Goal: Information Seeking & Learning: Compare options

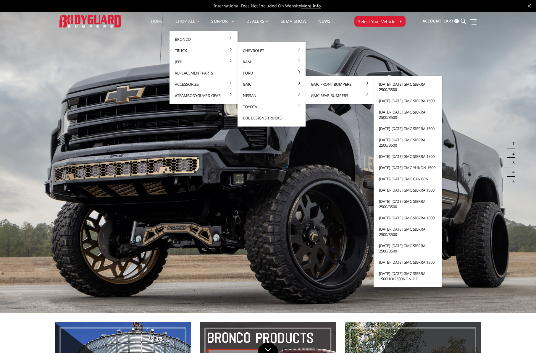
click at [402, 85] on link "[DATE]-[DATE] GMC Sierra 2500/3500" at bounding box center [407, 87] width 63 height 17
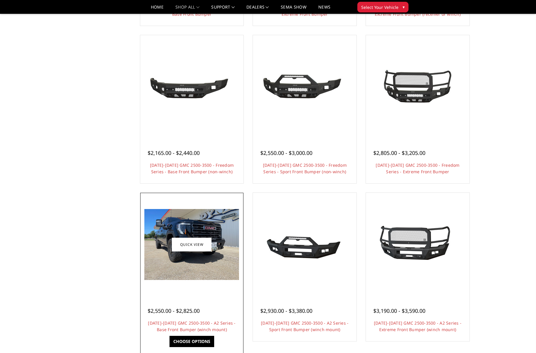
scroll to position [164, 0]
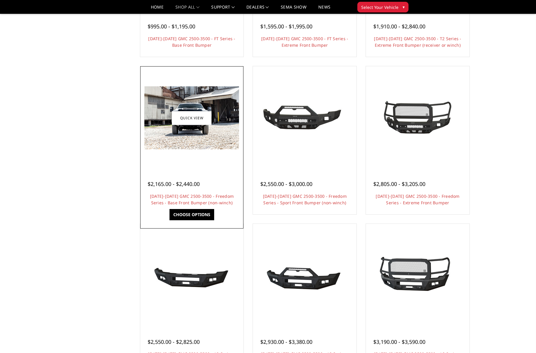
click at [228, 158] on div at bounding box center [192, 118] width 101 height 101
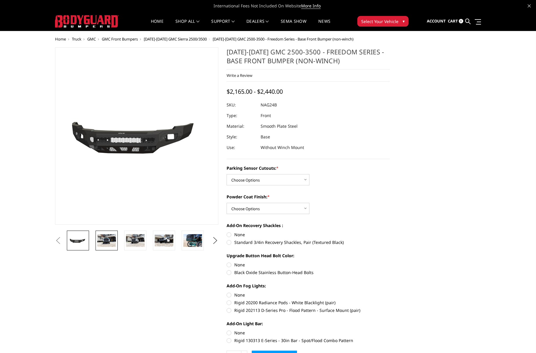
click at [108, 243] on img at bounding box center [106, 240] width 19 height 12
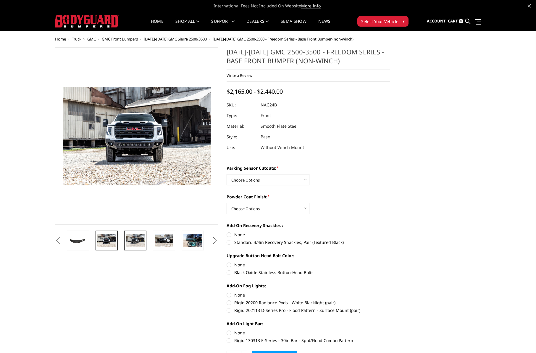
click at [126, 241] on img at bounding box center [135, 240] width 19 height 12
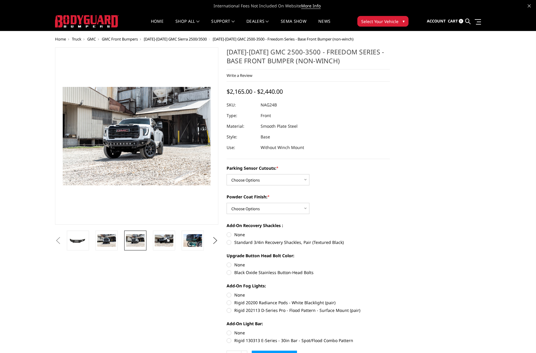
click at [144, 240] on img at bounding box center [135, 240] width 19 height 12
click at [166, 240] on img at bounding box center [164, 241] width 19 height 12
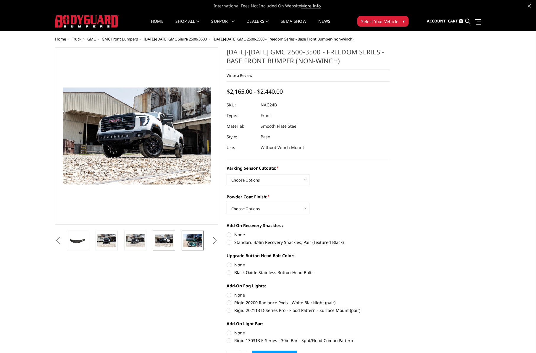
click at [190, 242] on img at bounding box center [192, 240] width 19 height 12
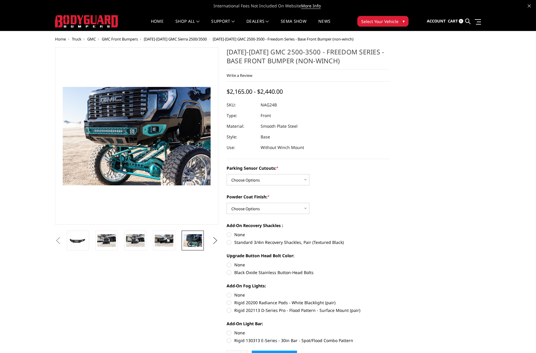
click at [215, 241] on button "Next" at bounding box center [215, 240] width 9 height 9
click at [183, 239] on img at bounding box center [192, 240] width 19 height 12
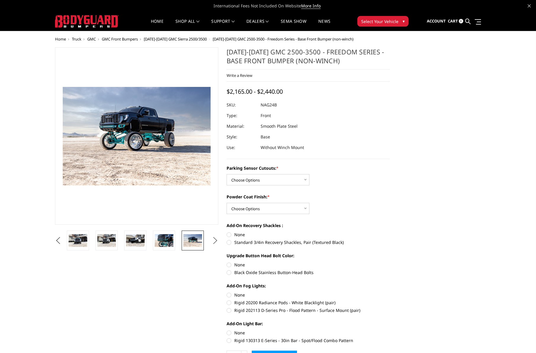
click at [215, 239] on button "Next" at bounding box center [215, 240] width 9 height 9
click at [214, 241] on button "Next" at bounding box center [215, 240] width 9 height 9
click at [168, 240] on img at bounding box center [164, 240] width 19 height 12
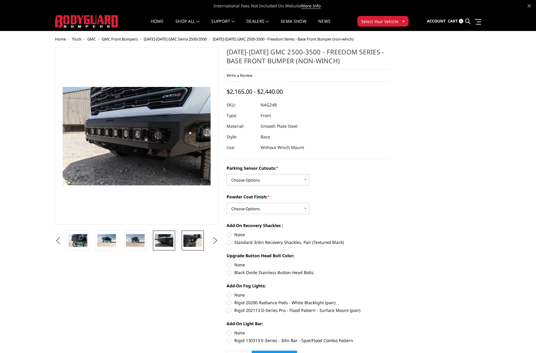
click at [190, 240] on img at bounding box center [192, 240] width 19 height 12
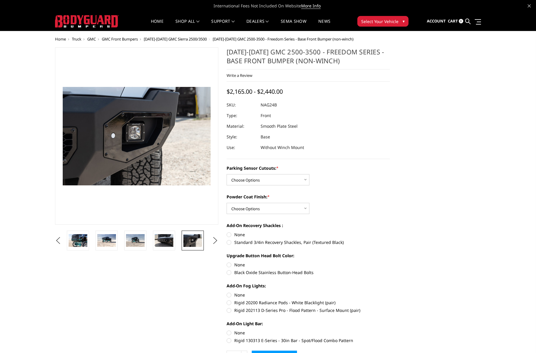
click at [198, 241] on img at bounding box center [192, 240] width 19 height 12
drag, startPoint x: 220, startPoint y: 240, endPoint x: 215, endPoint y: 239, distance: 5.3
click at [220, 240] on button "Next" at bounding box center [215, 240] width 9 height 9
click at [214, 239] on button "Next" at bounding box center [215, 240] width 9 height 9
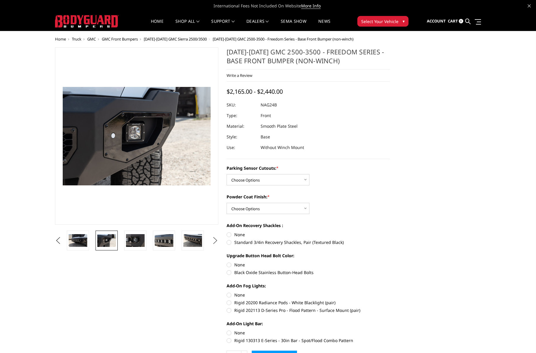
click at [214, 239] on button "Next" at bounding box center [215, 240] width 9 height 9
click at [191, 240] on img at bounding box center [192, 240] width 19 height 12
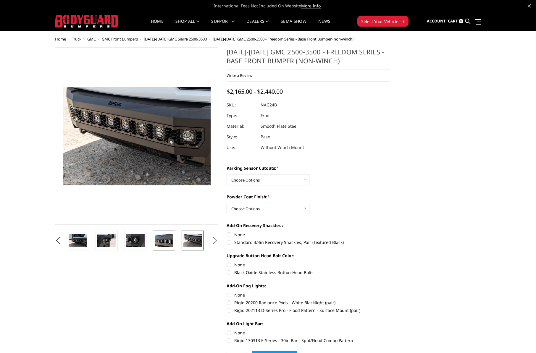
click at [165, 237] on img at bounding box center [164, 240] width 19 height 12
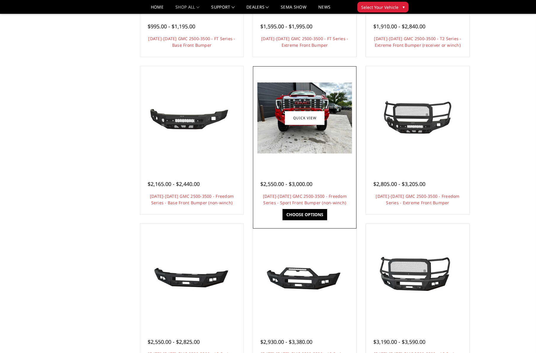
click at [334, 145] on img at bounding box center [304, 118] width 95 height 71
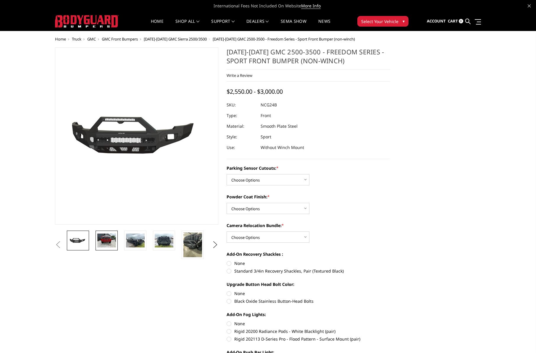
click at [107, 244] on img at bounding box center [106, 241] width 19 height 14
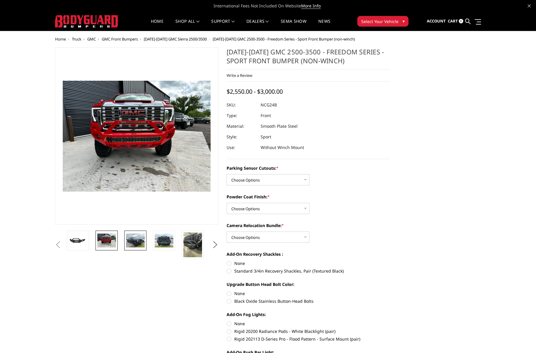
click at [132, 243] on img at bounding box center [135, 241] width 19 height 14
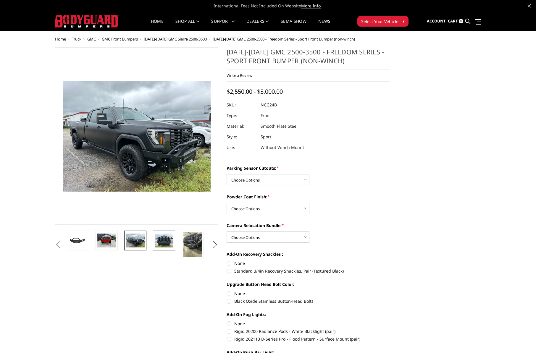
click at [156, 244] on img at bounding box center [164, 241] width 19 height 14
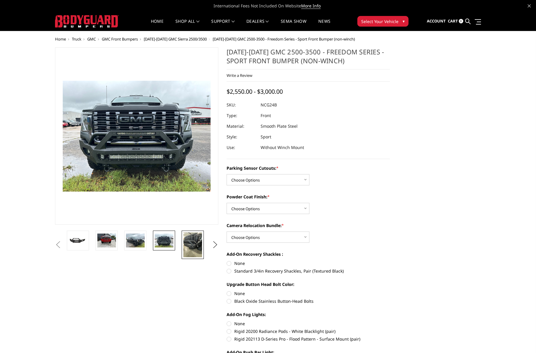
drag, startPoint x: 175, startPoint y: 243, endPoint x: 184, endPoint y: 243, distance: 8.9
click at [177, 243] on li at bounding box center [165, 245] width 29 height 28
click at [190, 243] on img at bounding box center [192, 244] width 19 height 25
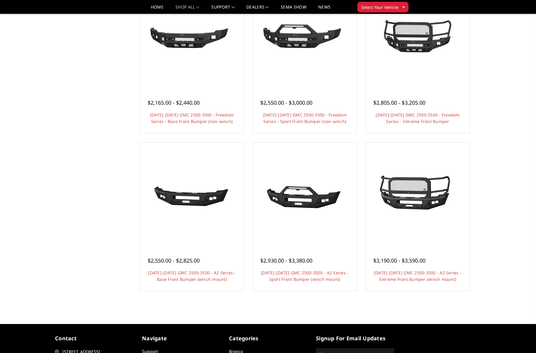
scroll to position [281, 0]
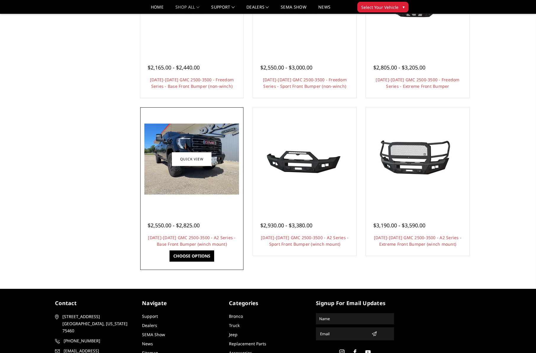
click at [210, 228] on div "$2,550.00 - $2,825.00" at bounding box center [192, 226] width 89 height 8
click at [227, 204] on div at bounding box center [192, 159] width 101 height 101
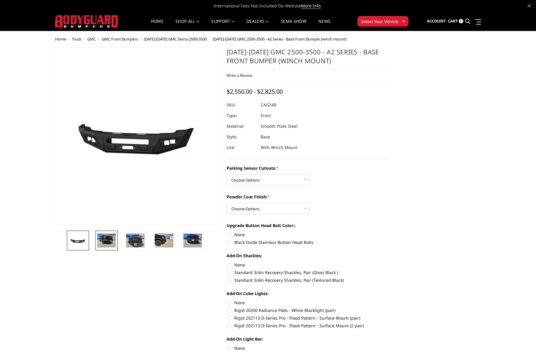
click at [109, 241] on img at bounding box center [106, 241] width 19 height 14
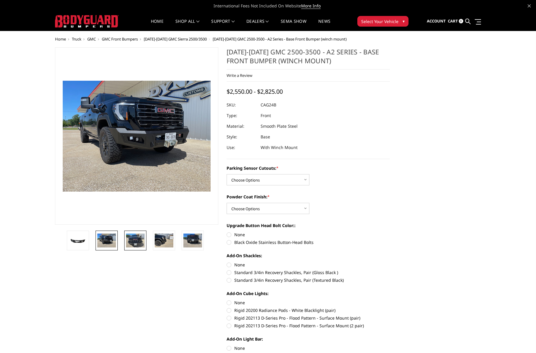
click at [129, 241] on img at bounding box center [135, 241] width 19 height 14
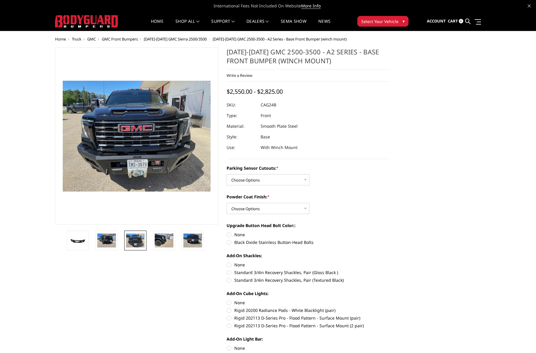
click at [148, 243] on li at bounding box center [137, 241] width 29 height 20
click at [164, 245] on img at bounding box center [164, 241] width 19 height 14
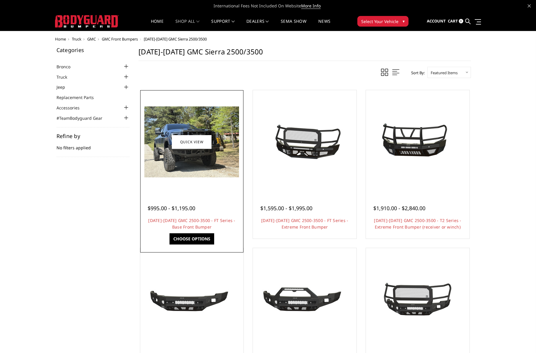
click at [223, 187] on div at bounding box center [192, 142] width 101 height 101
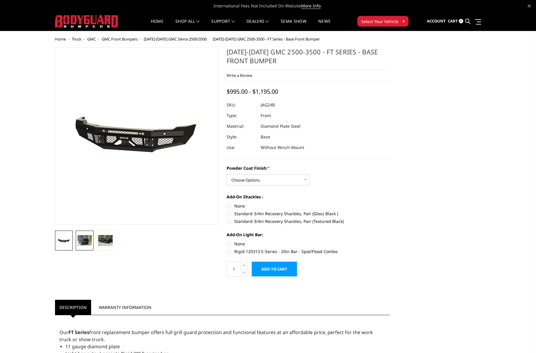
click at [85, 239] on img at bounding box center [84, 240] width 14 height 11
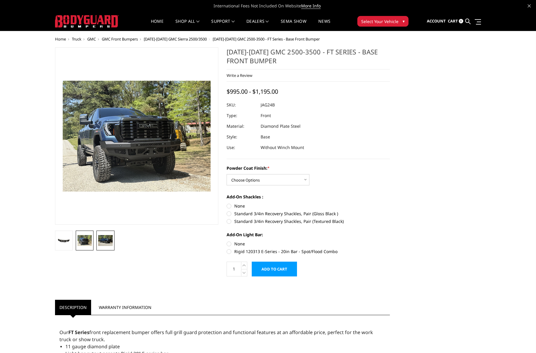
click at [102, 242] on img at bounding box center [105, 240] width 14 height 11
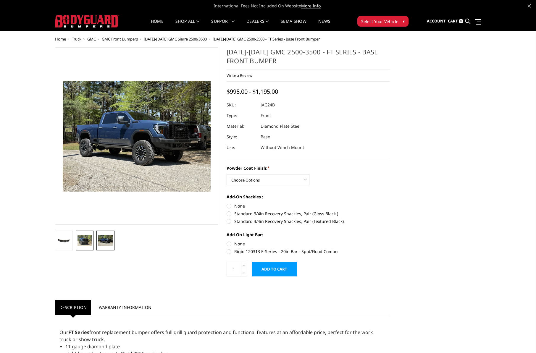
click at [92, 241] on link at bounding box center [85, 241] width 18 height 20
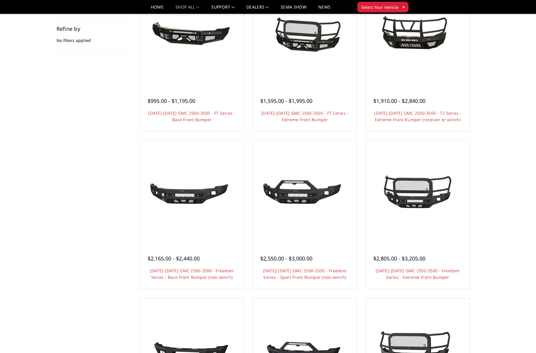
scroll to position [55, 0]
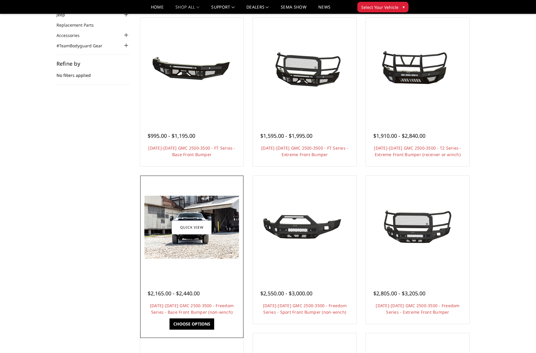
click at [204, 256] on img at bounding box center [191, 227] width 95 height 63
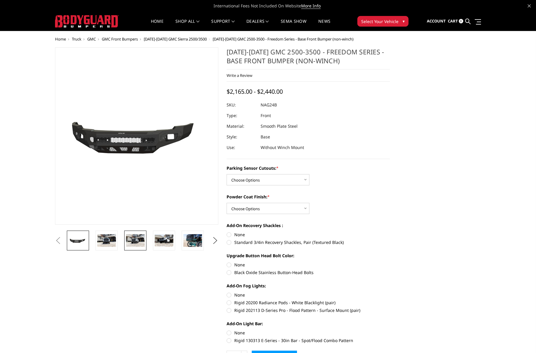
click at [137, 236] on img at bounding box center [135, 240] width 19 height 12
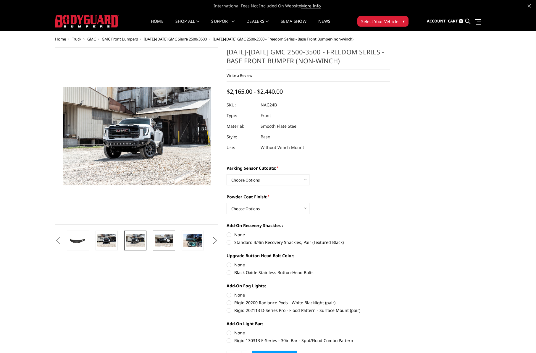
click at [167, 240] on img at bounding box center [164, 241] width 19 height 12
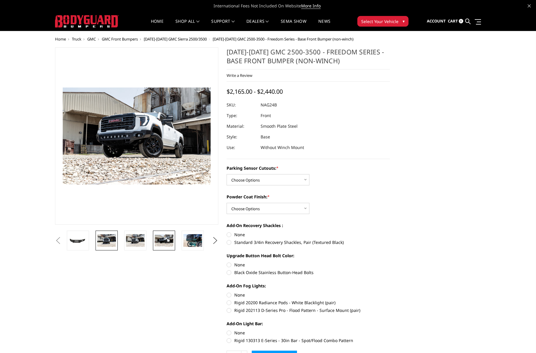
click at [114, 242] on img at bounding box center [106, 240] width 19 height 12
